Goal: Task Accomplishment & Management: Use online tool/utility

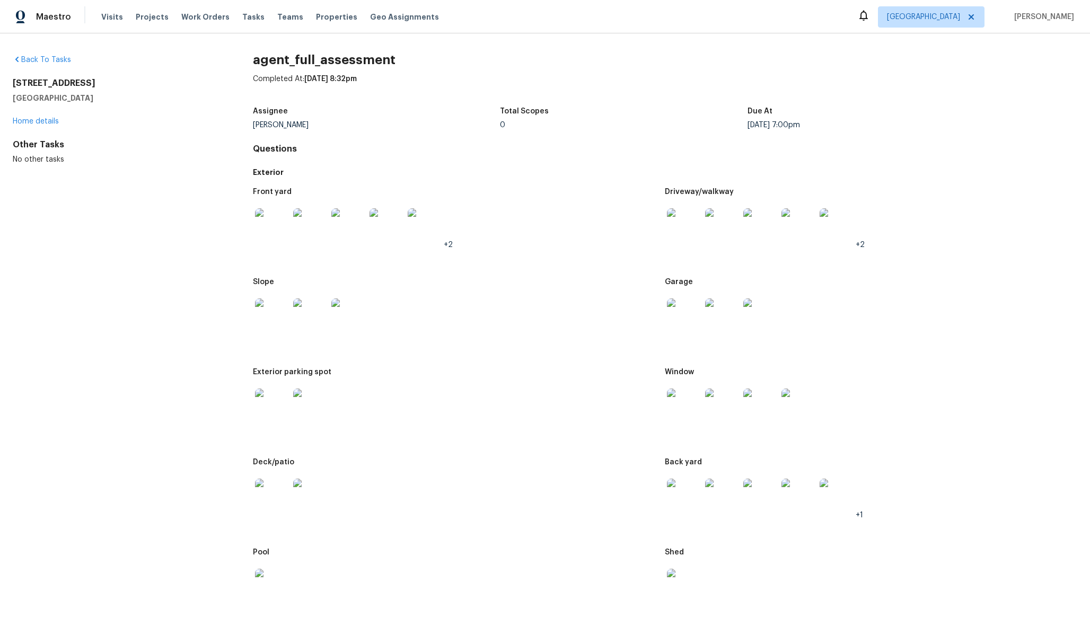
scroll to position [4356, 0]
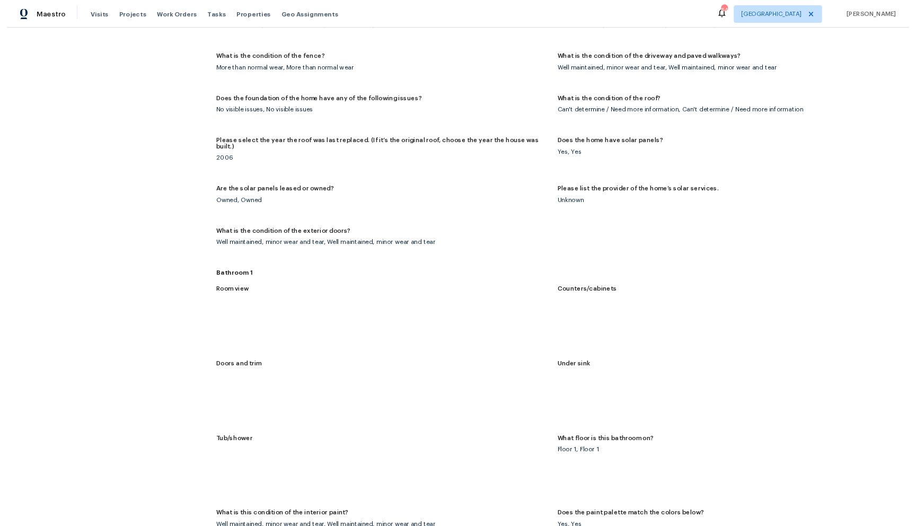
scroll to position [1295, 0]
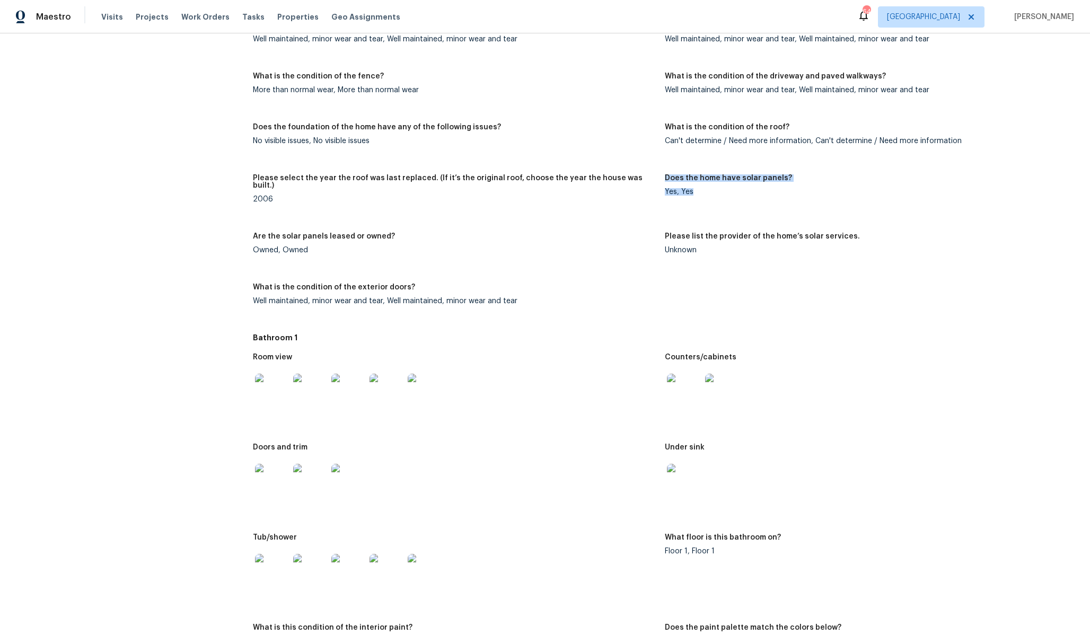
drag, startPoint x: 655, startPoint y: 190, endPoint x: 817, endPoint y: 201, distance: 162.6
click at [817, 201] on figure "Does the home have solar panels? Yes, Yes" at bounding box center [871, 197] width 413 height 46
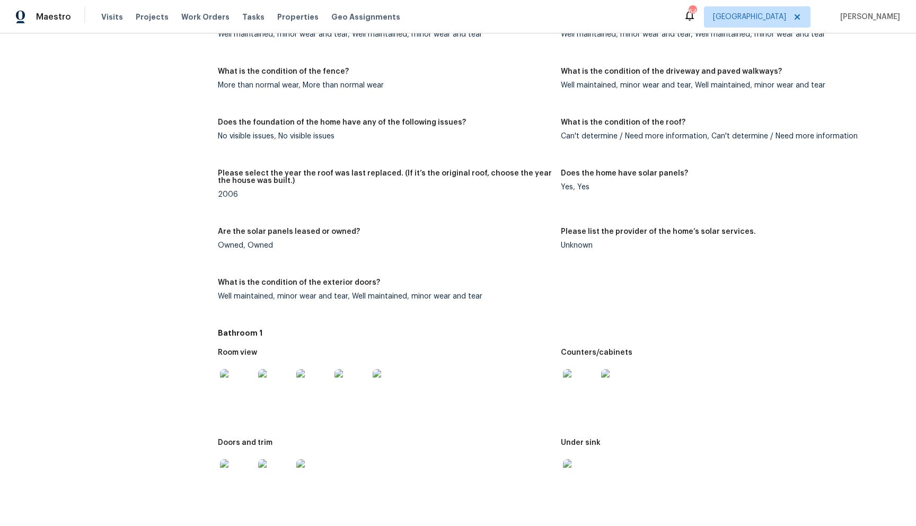
scroll to position [1359, 0]
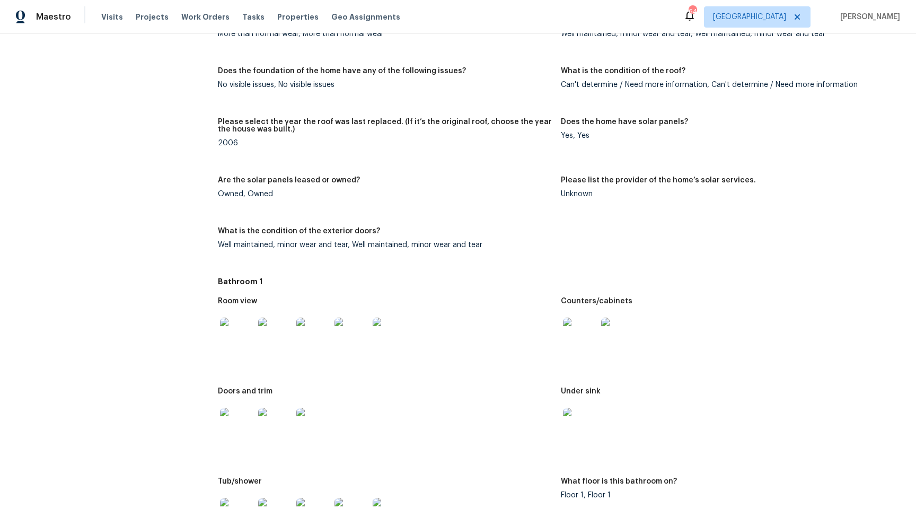
click at [561, 144] on figure "Does the home have solar panels? Yes, Yes" at bounding box center [732, 141] width 343 height 46
click at [569, 129] on div "Does the home have solar panels?" at bounding box center [728, 125] width 334 height 14
click at [573, 124] on h5 "Does the home have solar panels?" at bounding box center [624, 121] width 127 height 7
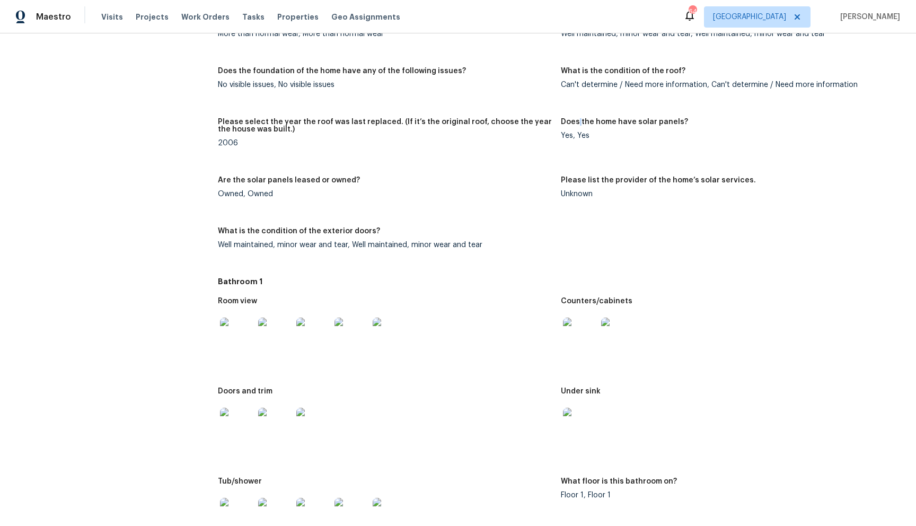
click at [573, 123] on h5 "Does the home have solar panels?" at bounding box center [624, 121] width 127 height 7
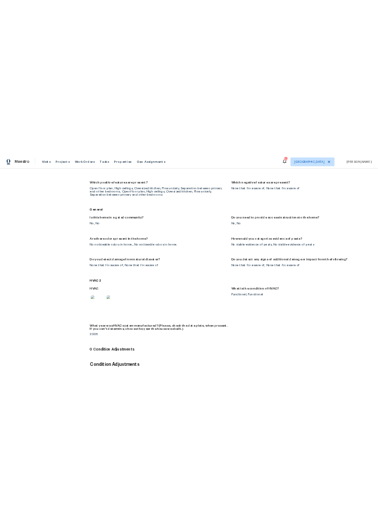
scroll to position [7414, 0]
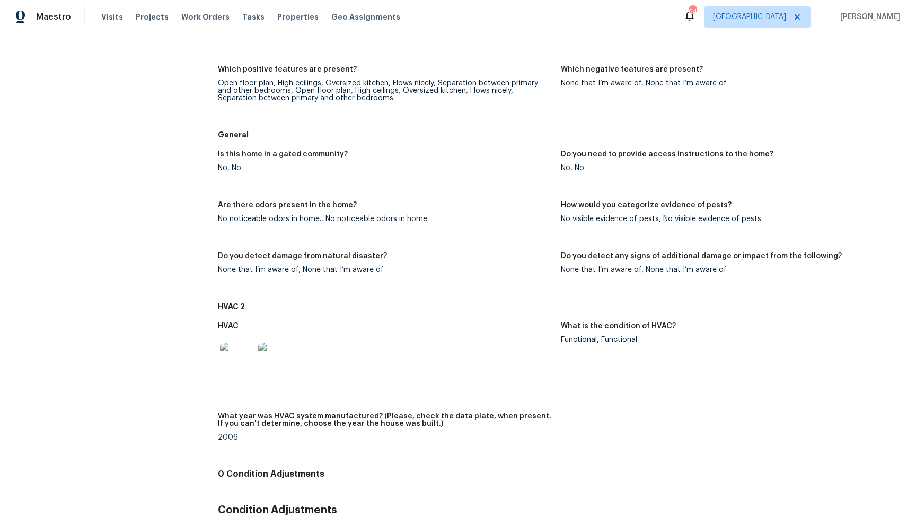
click at [704, 179] on figure "Do you need to provide access instructions to the home? No, No" at bounding box center [732, 170] width 343 height 38
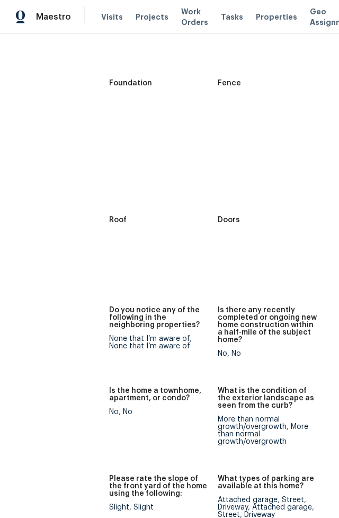
scroll to position [978, 0]
